Goal: Check status: Check status

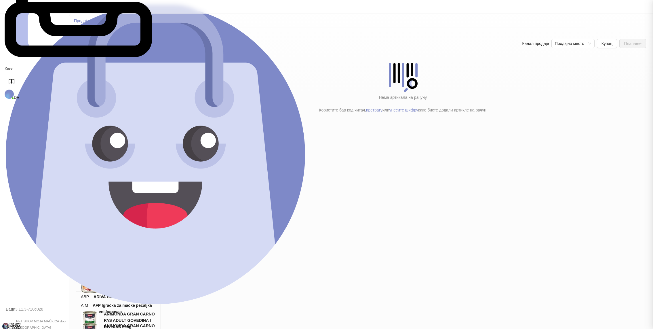
click at [34, 250] on link "Почетна" at bounding box center [34, 323] width 53 height 147
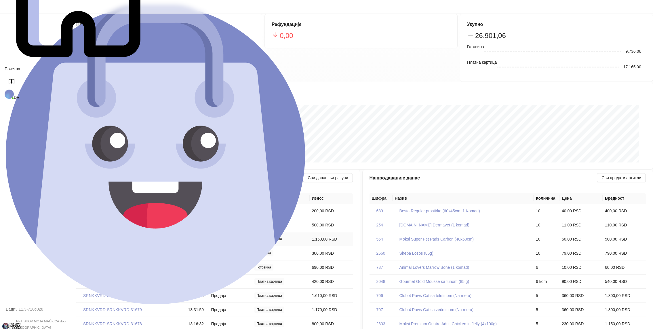
click at [123, 237] on span "SRNKKVRD-SRNKKVRD-31684" at bounding box center [112, 239] width 59 height 5
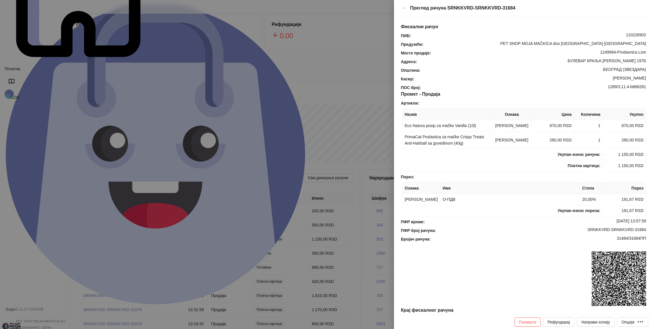
click at [149, 246] on div at bounding box center [326, 164] width 653 height 329
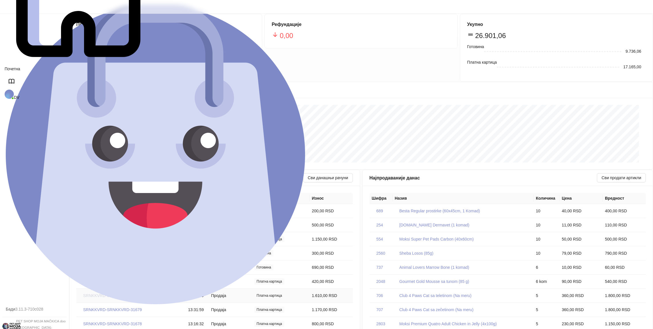
click at [125, 293] on span "SRNKKVRD-SRNKKVRD-31680" at bounding box center [112, 295] width 59 height 5
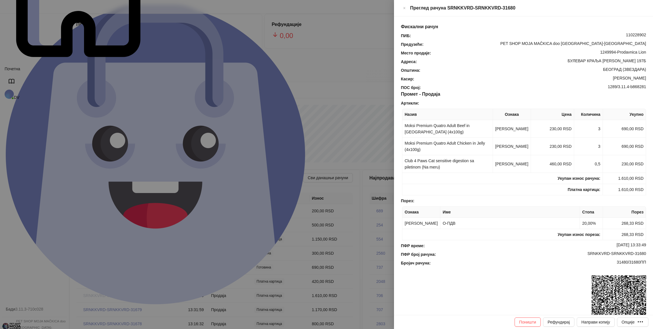
click at [125, 273] on div at bounding box center [326, 164] width 653 height 329
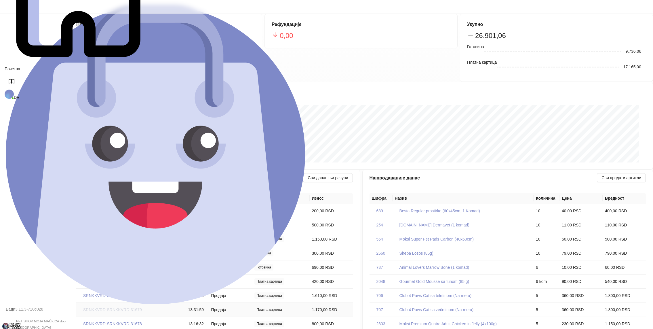
click at [130, 307] on span "SRNKKVRD-SRNKKVRD-31679" at bounding box center [112, 309] width 59 height 5
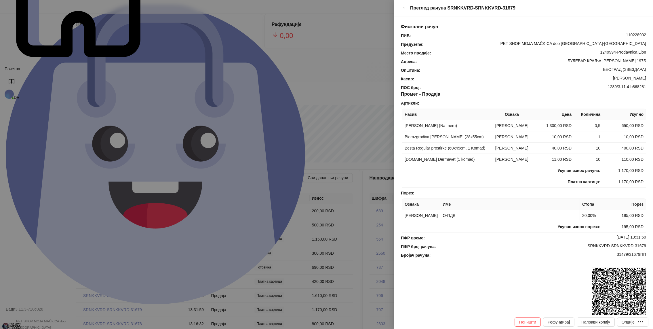
click at [130, 289] on div at bounding box center [326, 164] width 653 height 329
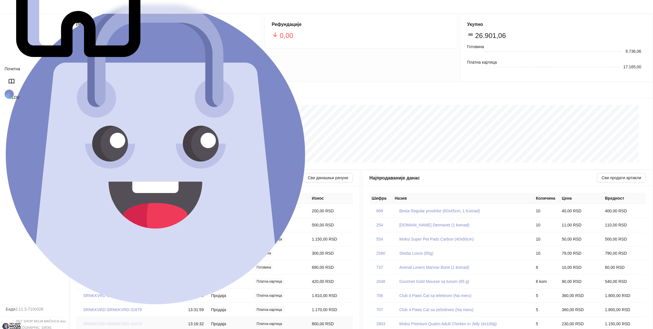
click at [125, 321] on span "SRNKKVRD-SRNKKVRD-31678" at bounding box center [112, 323] width 59 height 5
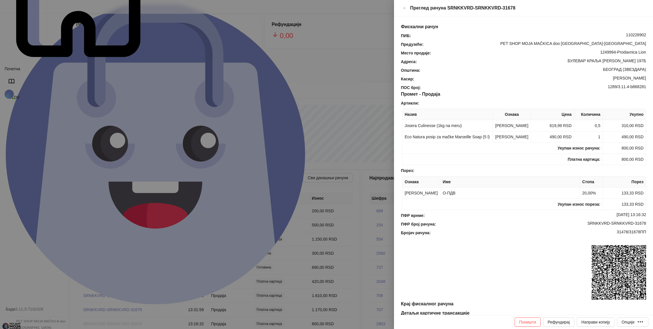
click at [125, 303] on div at bounding box center [326, 164] width 653 height 329
